Goal: Complete application form

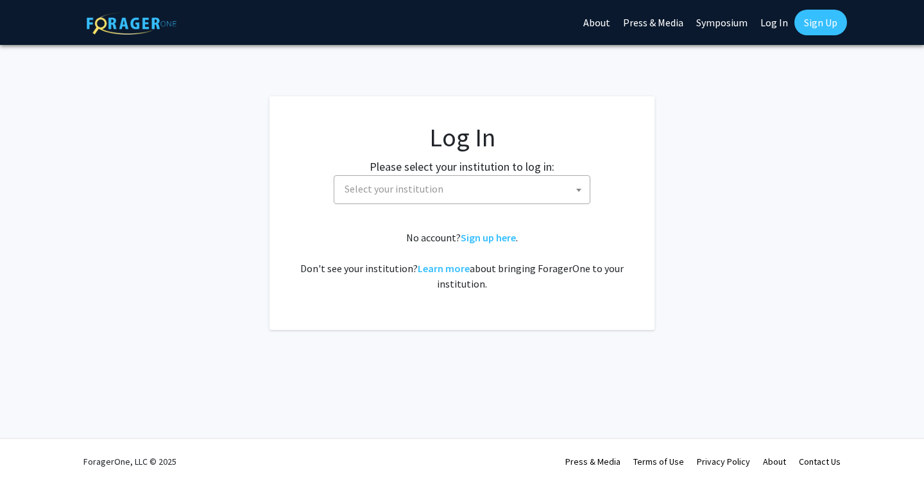
select select
click at [500, 187] on span "Select your institution" at bounding box center [464, 189] width 250 height 26
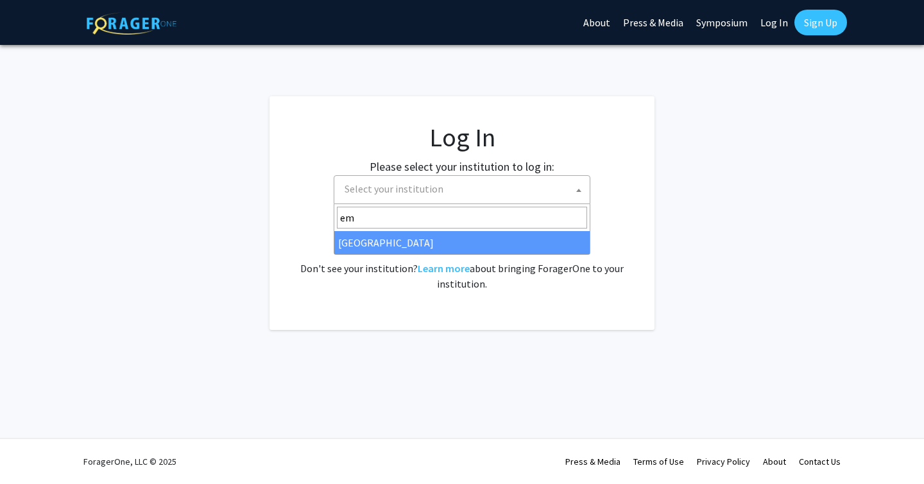
type input "em"
select select "12"
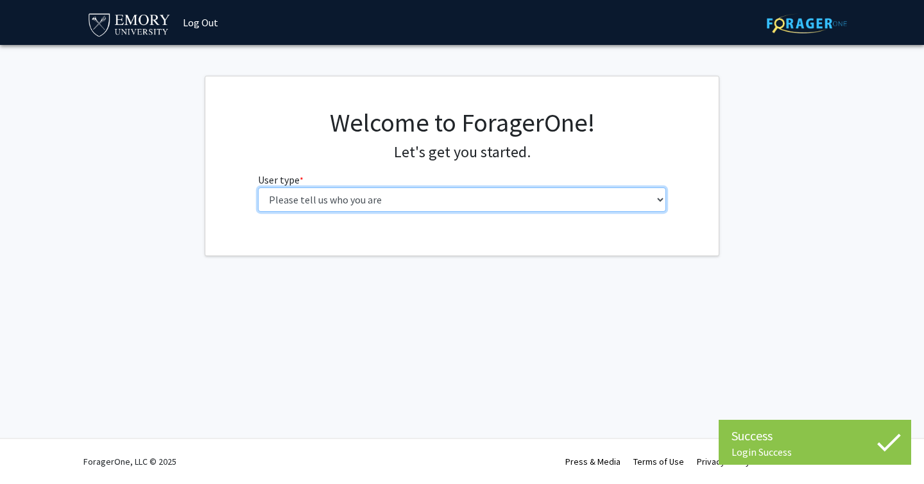
click at [527, 201] on select "Please tell us who you are Undergraduate Student Master's Student Doctoral Cand…" at bounding box center [462, 199] width 409 height 24
select select "1: undergrad"
click at [258, 187] on select "Please tell us who you are Undergraduate Student Master's Student Doctoral Cand…" at bounding box center [462, 199] width 409 height 24
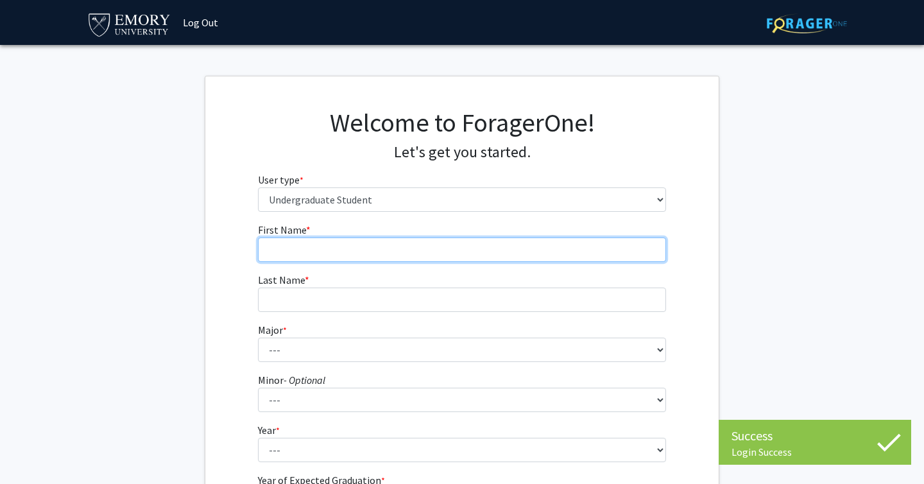
click at [490, 241] on input "First Name * required" at bounding box center [462, 249] width 409 height 24
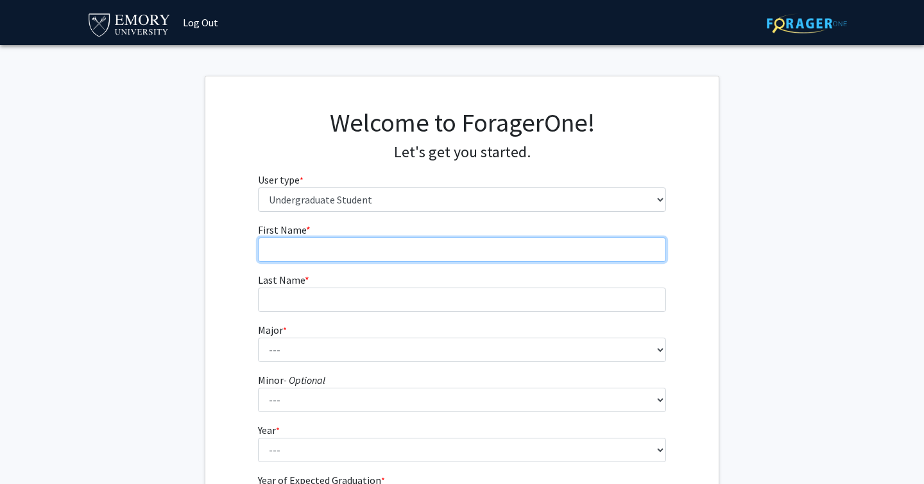
type input "Siddharth"
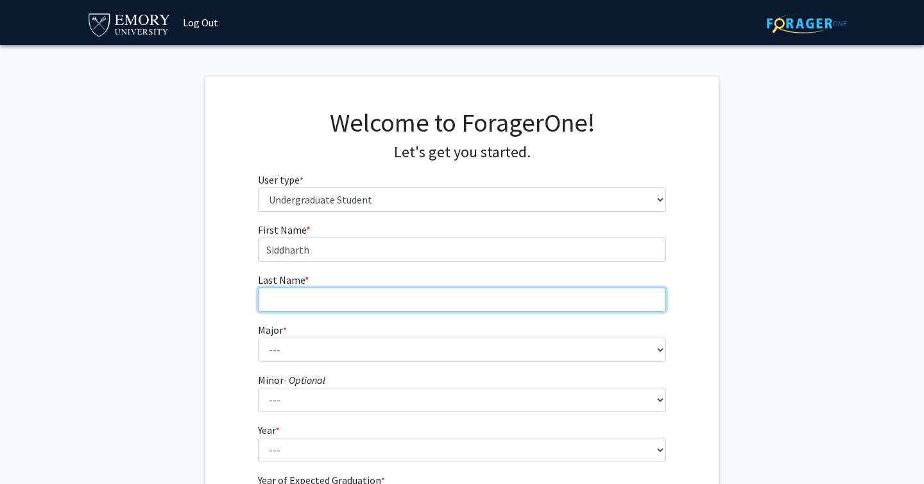
type input "Kilaru"
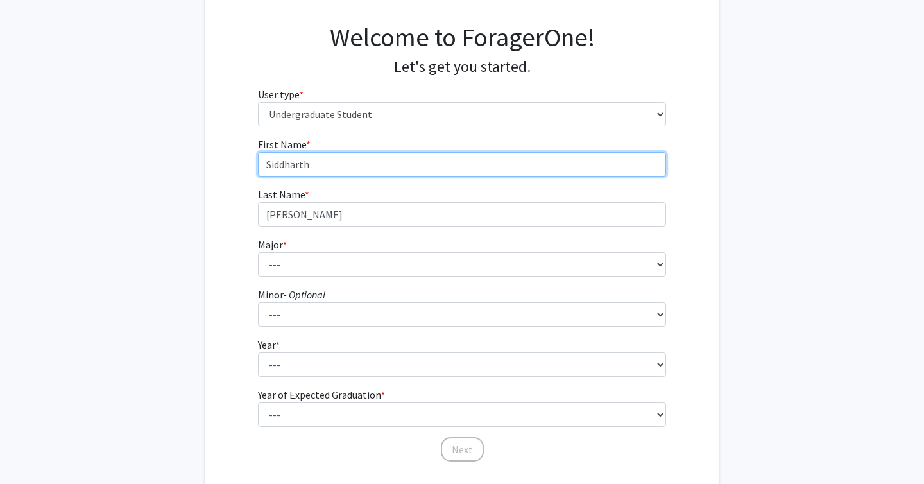
scroll to position [101, 0]
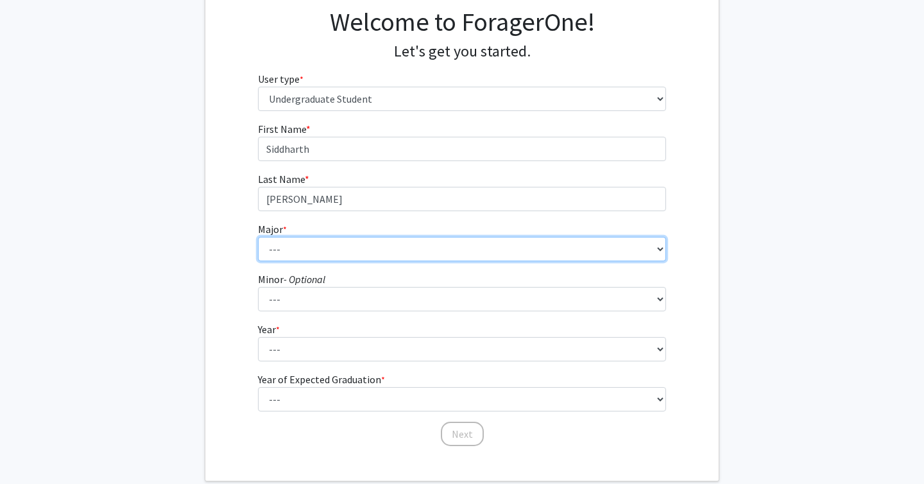
click at [368, 244] on select "--- Accounting African American Studies African Studies American Studies Analyt…" at bounding box center [462, 249] width 409 height 24
select select "12: 973"
click at [258, 237] on select "--- Accounting African American Studies African Studies American Studies Analyt…" at bounding box center [462, 249] width 409 height 24
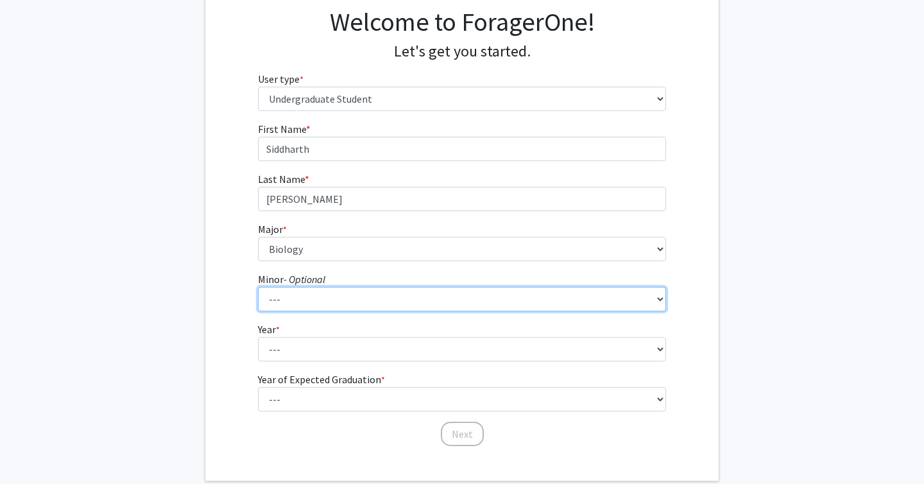
click at [337, 297] on select "--- African American Studies African Studies American Studies Ancient Mediterra…" at bounding box center [462, 299] width 409 height 24
click at [310, 303] on select "--- African American Studies African Studies American Studies Ancient Mediterra…" at bounding box center [462, 299] width 409 height 24
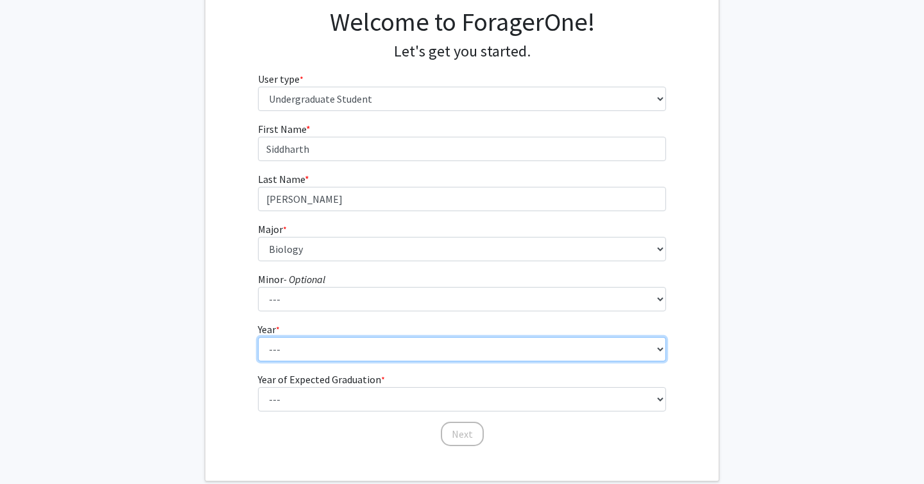
click at [323, 348] on select "--- First-year Sophomore Junior Senior Postbaccalaureate Certificate" at bounding box center [462, 349] width 409 height 24
select select "1: first-year"
click at [258, 337] on select "--- First-year Sophomore Junior Senior Postbaccalaureate Certificate" at bounding box center [462, 349] width 409 height 24
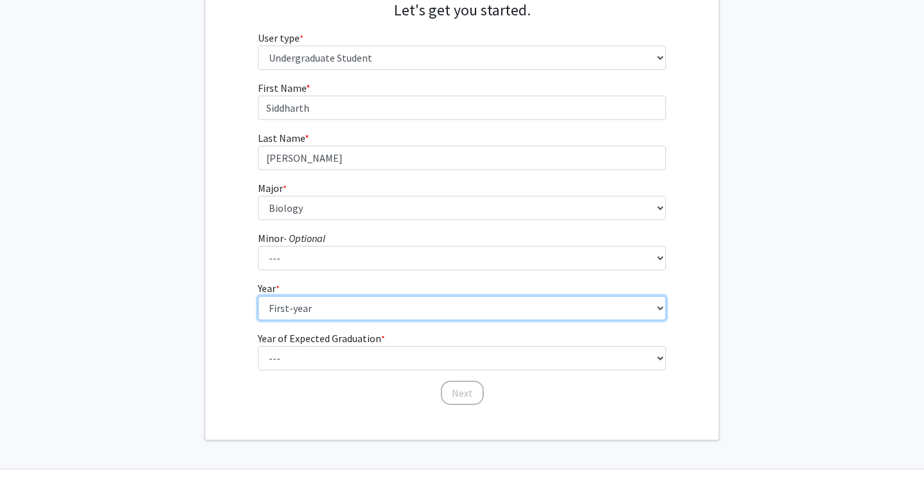
scroll to position [173, 0]
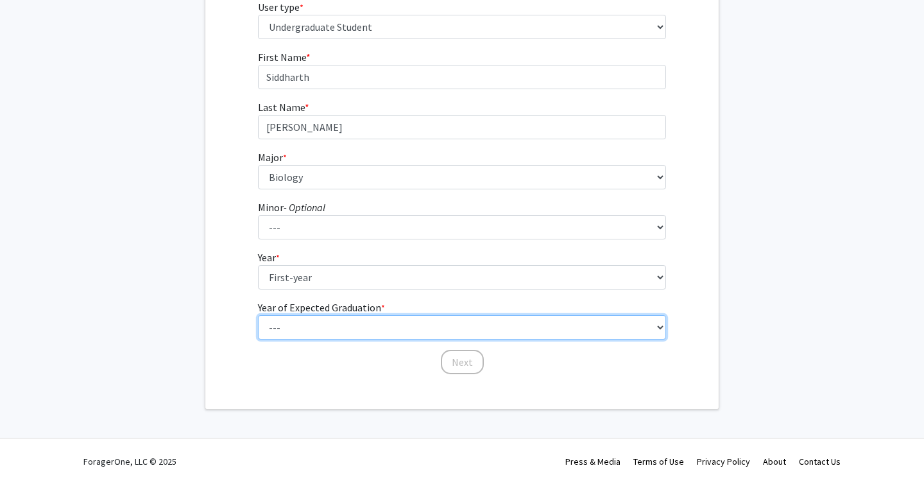
click at [337, 323] on select "--- 2025 2026 2027 2028 2029 2030 2031 2032 2033 2034" at bounding box center [462, 327] width 409 height 24
select select "5: 2029"
click at [258, 315] on select "--- 2025 2026 2027 2028 2029 2030 2031 2032 2033 2034" at bounding box center [462, 327] width 409 height 24
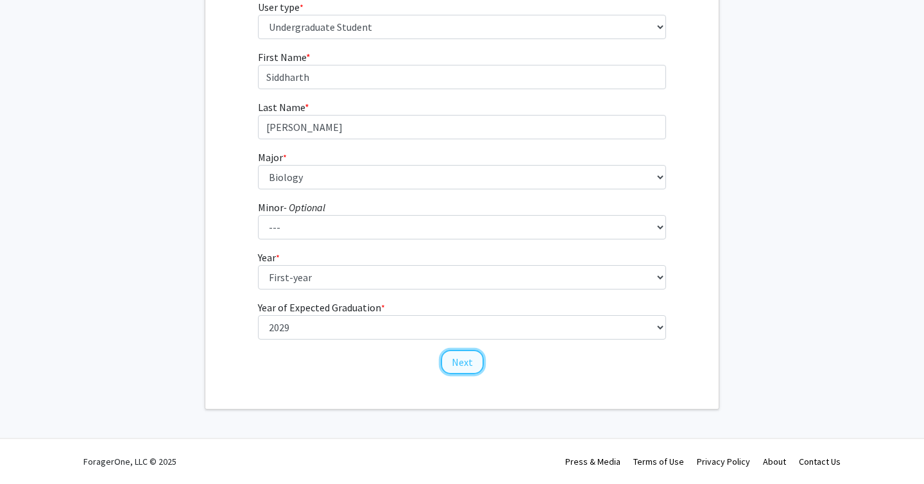
click at [464, 363] on button "Next" at bounding box center [462, 362] width 43 height 24
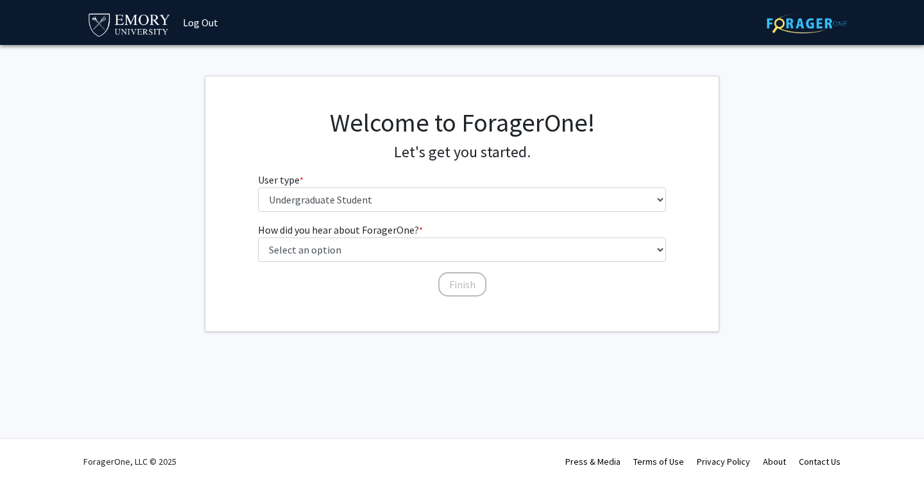
scroll to position [0, 0]
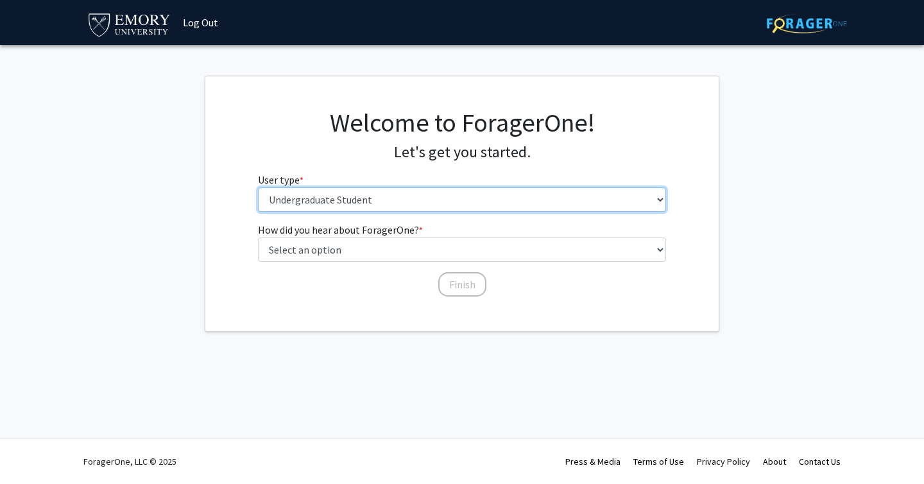
click at [479, 199] on select "Please tell us who you are Undergraduate Student Master's Student Doctoral Cand…" at bounding box center [462, 199] width 409 height 24
click at [258, 187] on select "Please tell us who you are Undergraduate Student Master's Student Doctoral Cand…" at bounding box center [462, 199] width 409 height 24
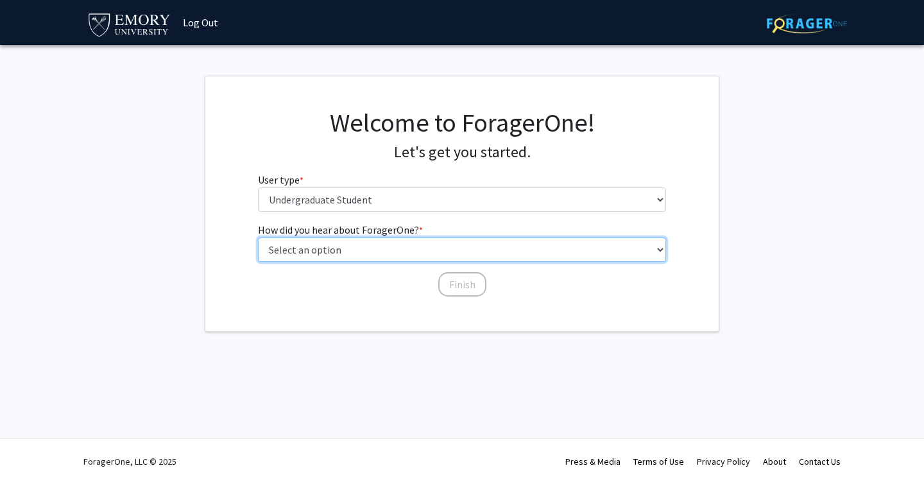
click at [420, 242] on select "Select an option Peer/student recommendation Faculty/staff recommendation Unive…" at bounding box center [462, 249] width 409 height 24
select select "3: university_website"
click at [258, 237] on select "Select an option Peer/student recommendation Faculty/staff recommendation Unive…" at bounding box center [462, 249] width 409 height 24
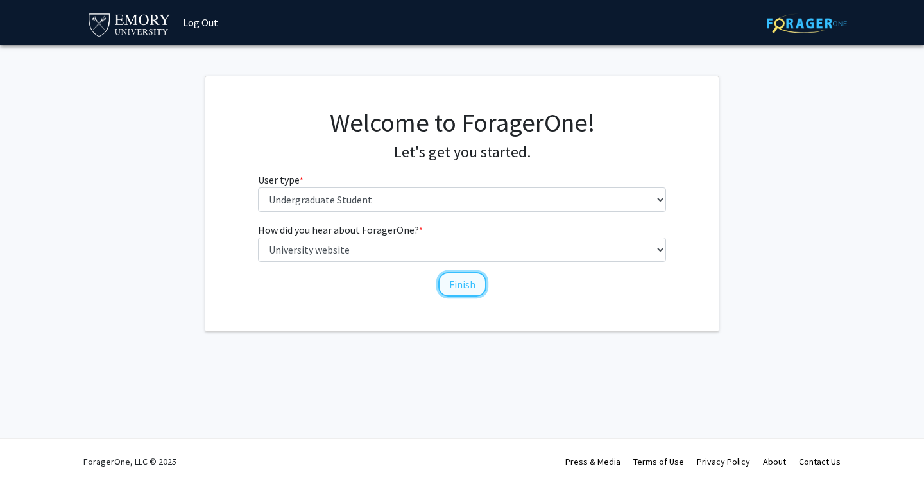
click at [463, 287] on button "Finish" at bounding box center [462, 284] width 48 height 24
